Goal: Task Accomplishment & Management: Manage account settings

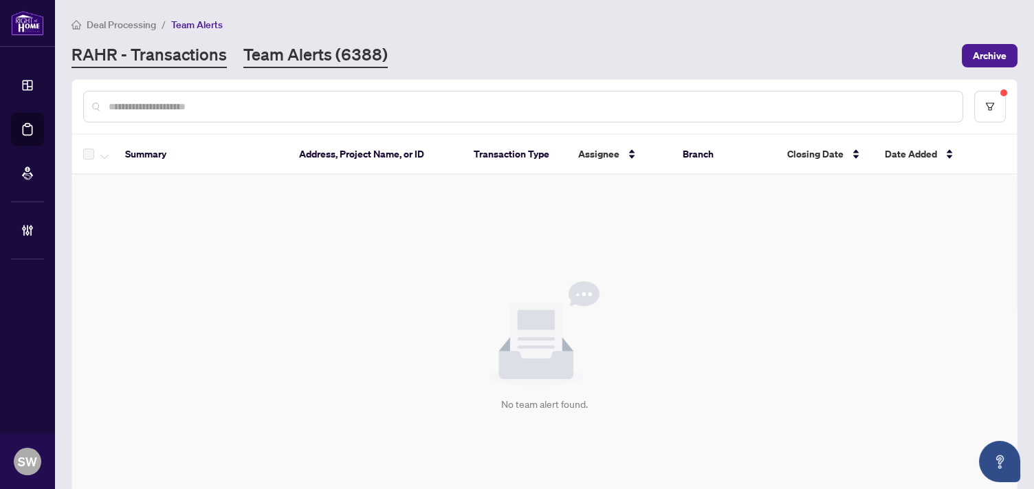
click at [154, 57] on link "RAHR - Transactions" at bounding box center [149, 55] width 155 height 25
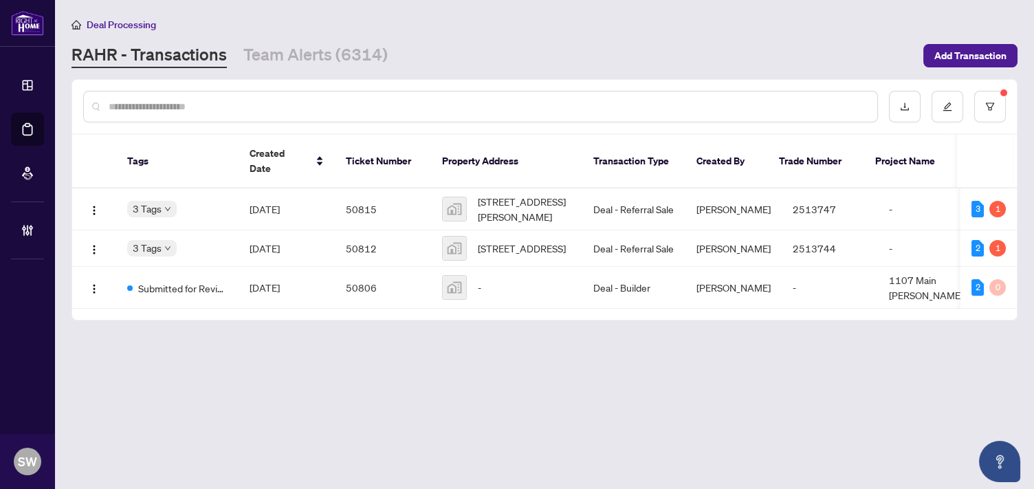
click at [142, 105] on input "text" at bounding box center [488, 106] width 758 height 15
paste input "*****"
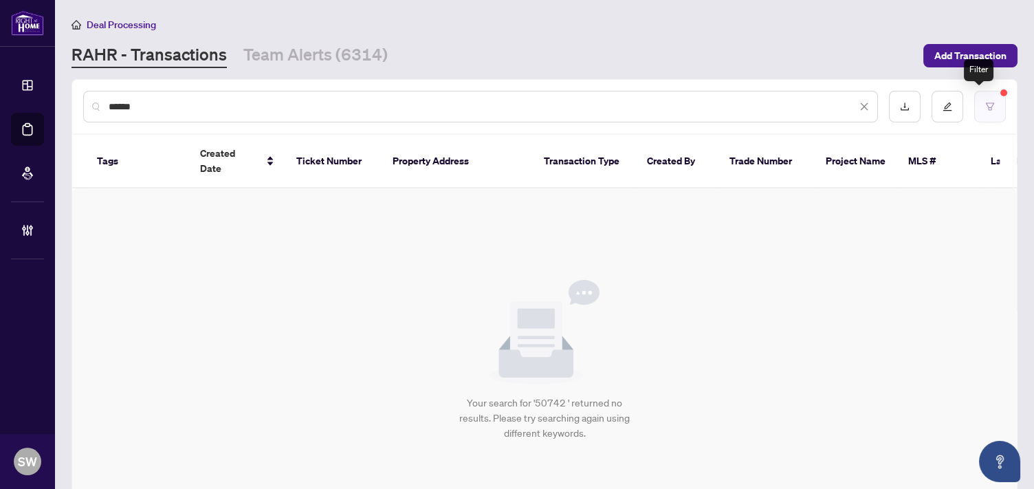
type input "*****"
click at [986, 106] on button "button" at bounding box center [990, 107] width 32 height 32
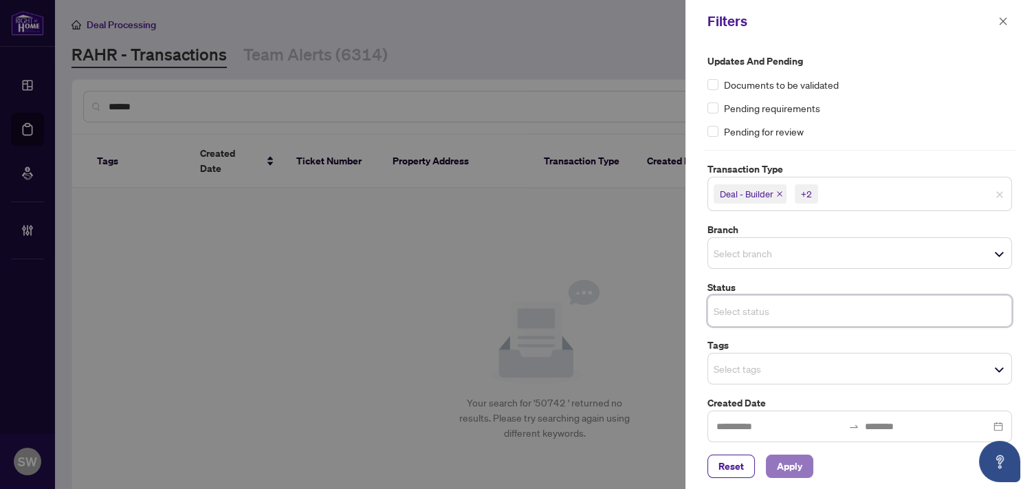
click at [804, 464] on button "Apply" at bounding box center [789, 466] width 47 height 23
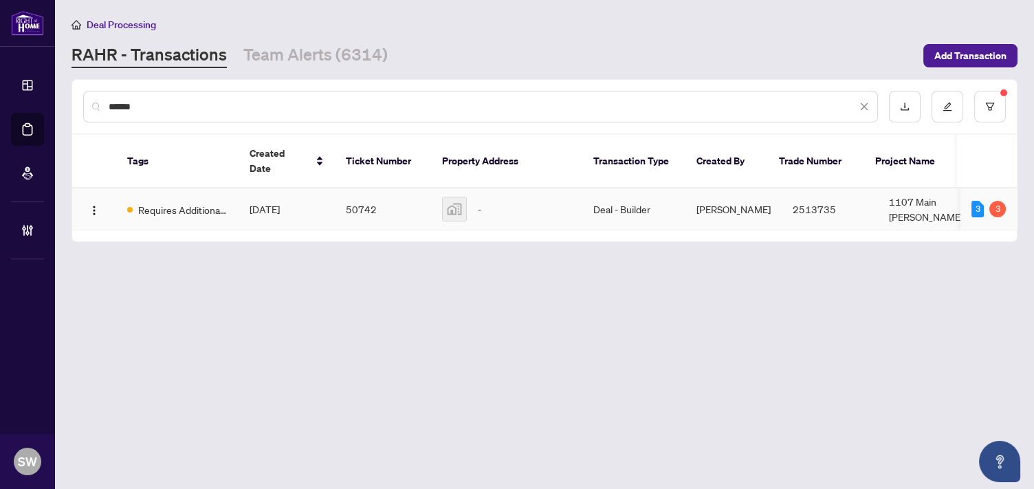
click at [179, 202] on span "Requires Additional Docs" at bounding box center [182, 209] width 89 height 15
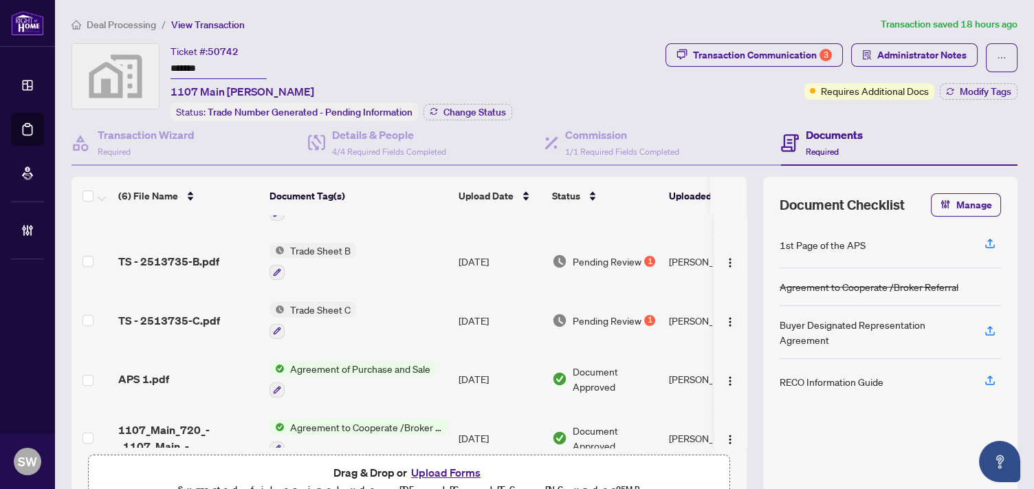
scroll to position [121, 0]
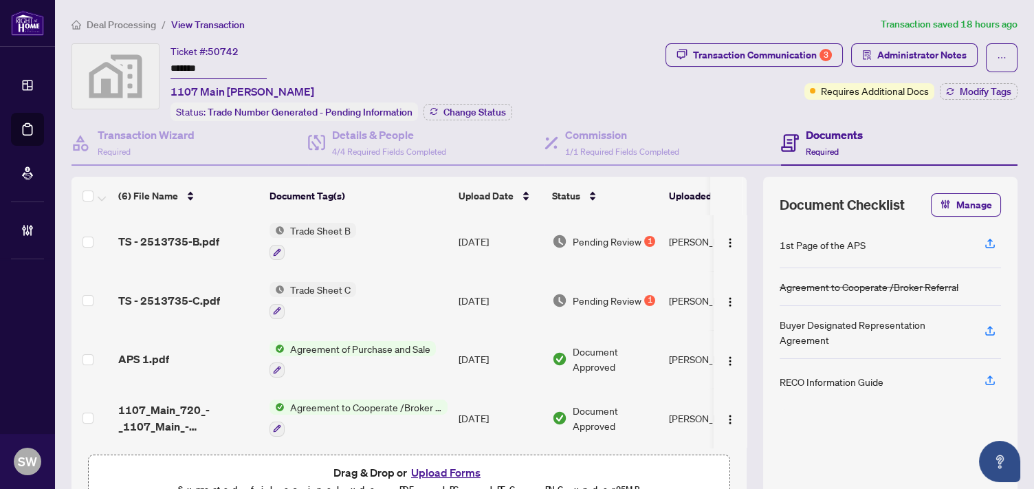
click at [217, 351] on div "APS 1.pdf" at bounding box center [188, 359] width 140 height 17
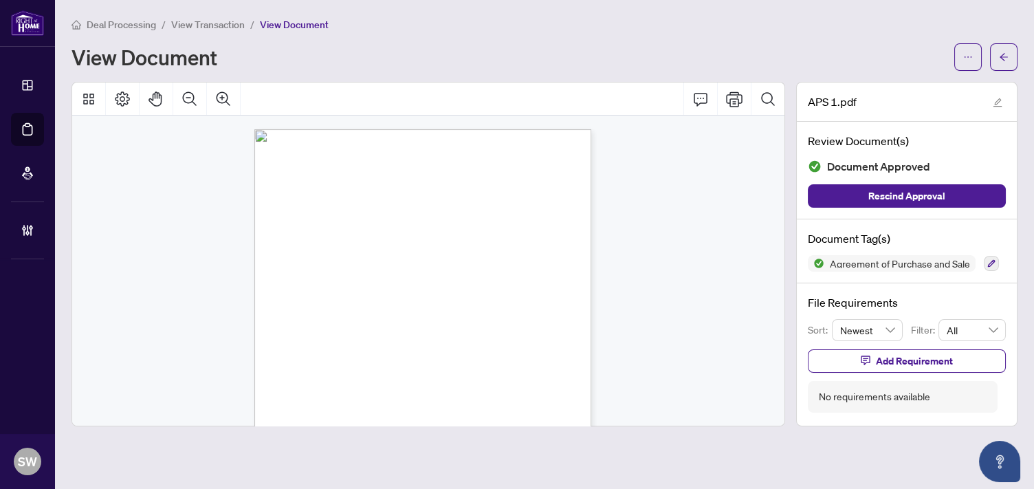
click at [207, 23] on span "View Transaction" at bounding box center [208, 25] width 74 height 12
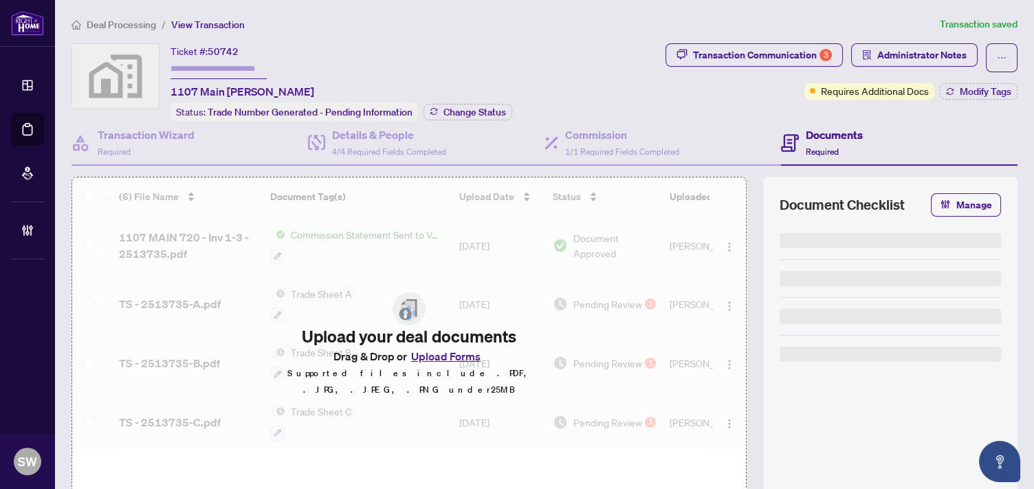
type input "*******"
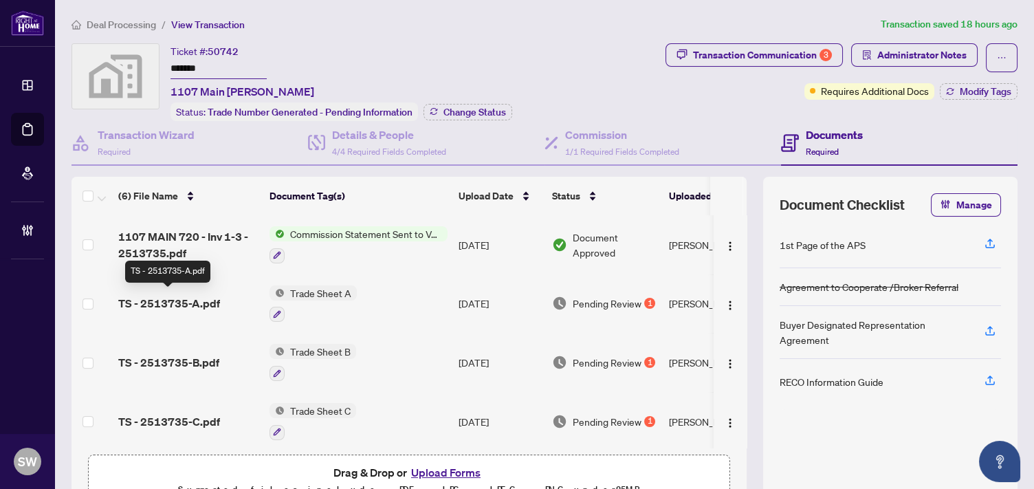
click at [208, 298] on span "TS - 2513735-A.pdf" at bounding box center [169, 303] width 102 height 17
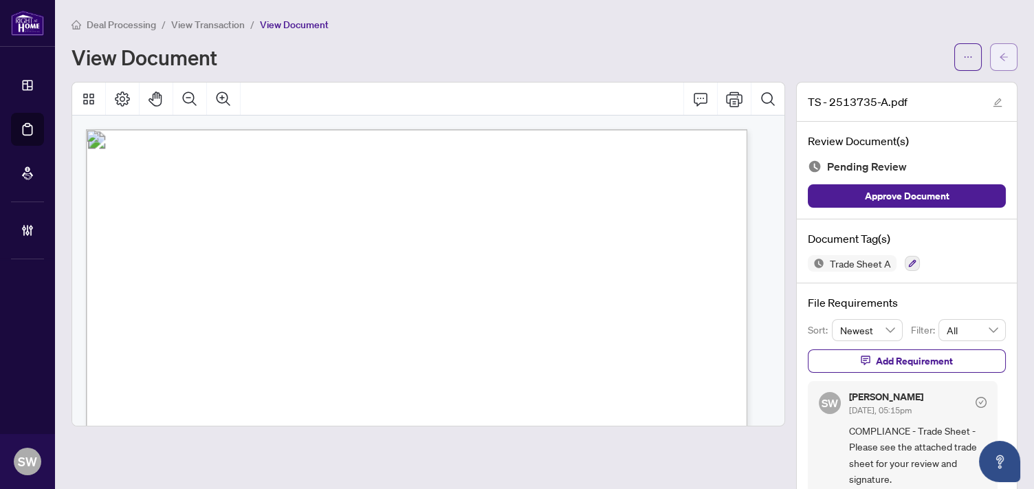
click at [1000, 56] on icon "arrow-left" at bounding box center [1004, 57] width 8 height 8
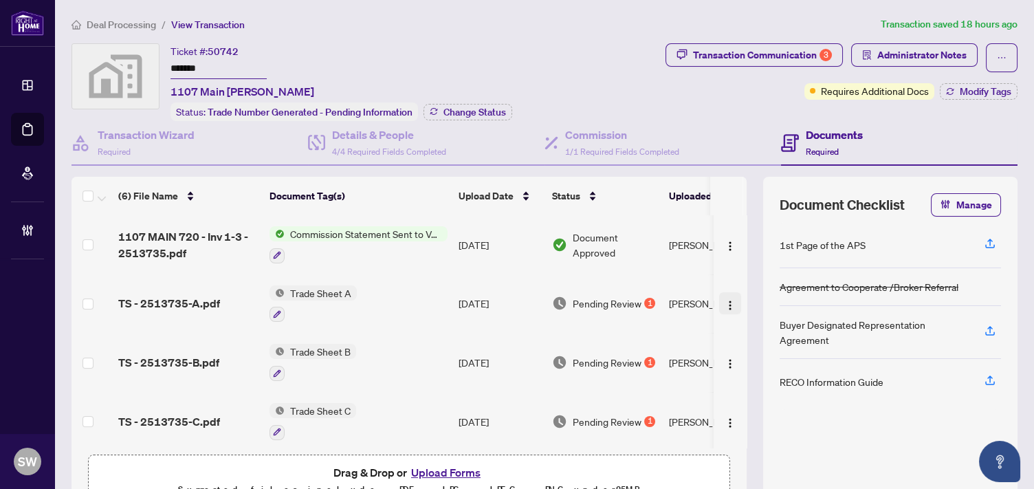
click at [725, 300] on img "button" at bounding box center [730, 305] width 11 height 11
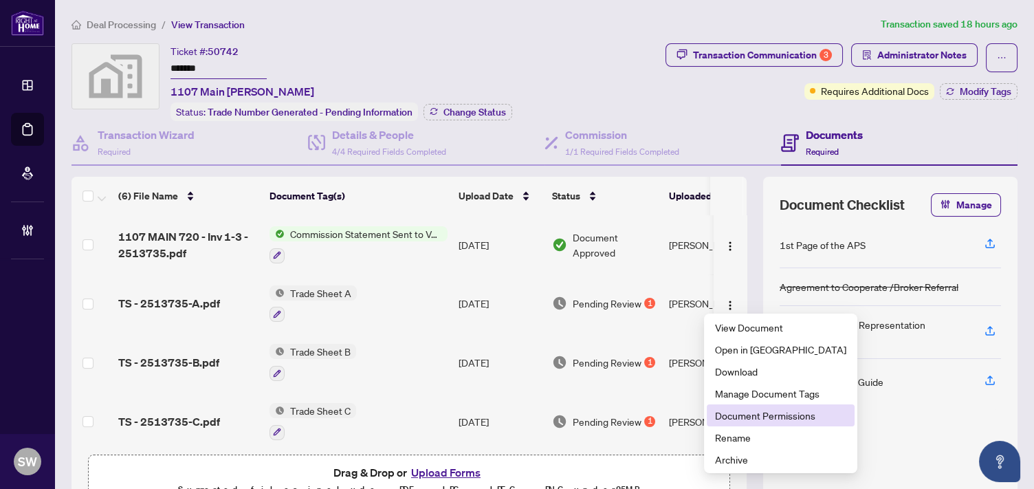
click at [749, 423] on li "Document Permissions" at bounding box center [781, 415] width 148 height 22
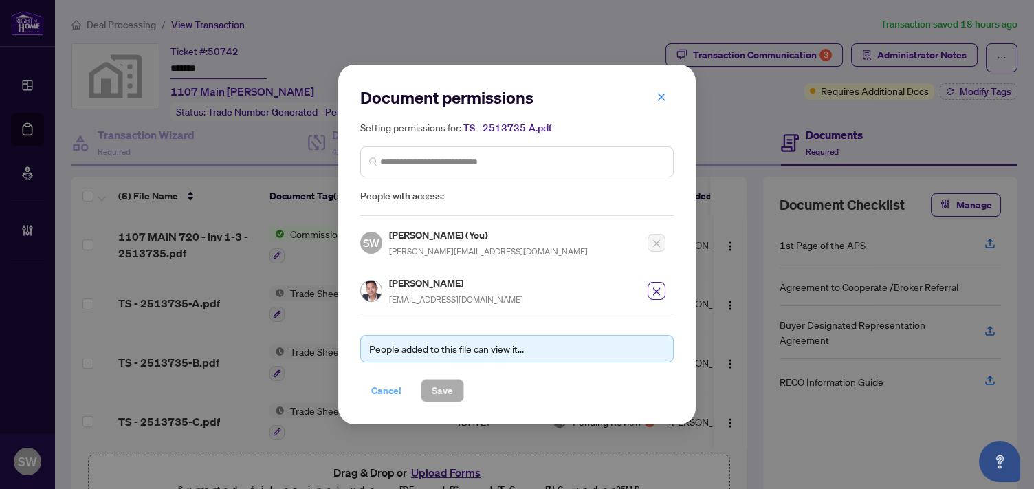
click at [388, 386] on span "Cancel" at bounding box center [386, 391] width 30 height 22
